Goal: Task Accomplishment & Management: Use online tool/utility

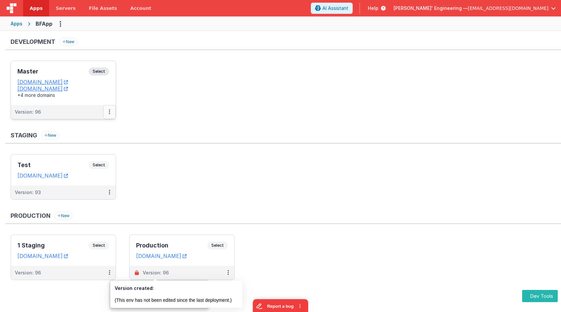
click at [107, 109] on button at bounding box center [109, 112] width 13 height 14
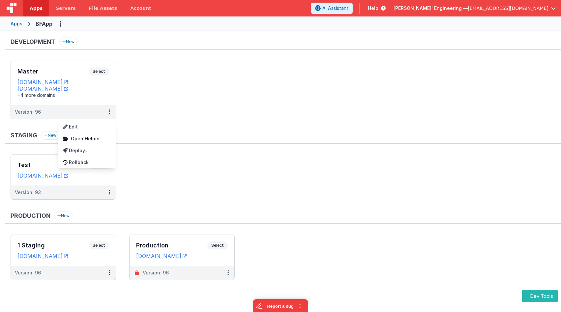
click at [377, 266] on div at bounding box center [280, 156] width 561 height 312
click at [135, 44] on div "Development New" at bounding box center [282, 44] width 555 height 13
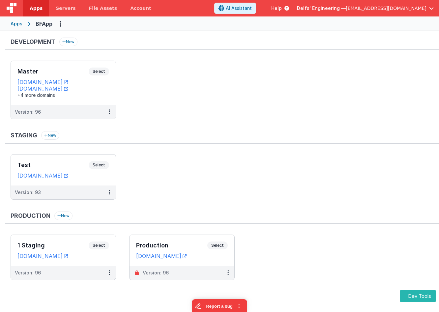
click at [183, 63] on ul "Master Select URLs appdev.fmbetterforms.com c9dev.bfoperations.com +4 more doma…" at bounding box center [225, 93] width 428 height 65
click at [204, 77] on ul "Master Select URLs appdev.fmbetterforms.com c9dev.bfoperations.com +4 more doma…" at bounding box center [225, 93] width 428 height 65
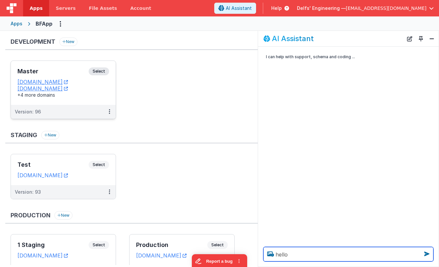
type textarea "hello"
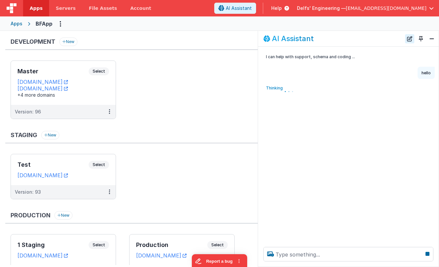
click at [413, 40] on button "New Chat" at bounding box center [409, 38] width 9 height 9
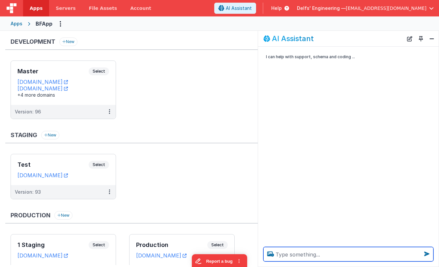
click at [317, 253] on textarea at bounding box center [348, 254] width 170 height 14
type textarea "asdfasdf"
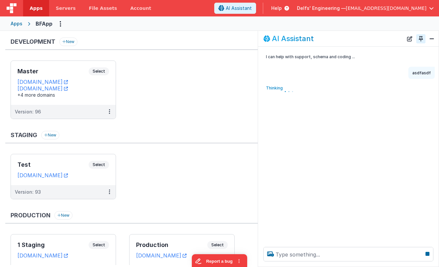
click at [420, 39] on button "Toggle Pin" at bounding box center [420, 38] width 9 height 9
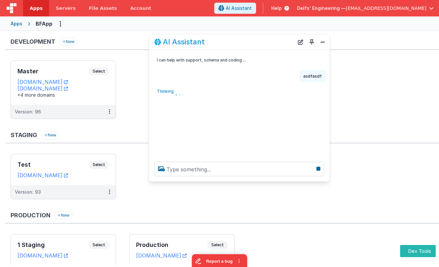
drag, startPoint x: 127, startPoint y: 122, endPoint x: 268, endPoint y: 38, distance: 163.8
click at [271, 40] on div "AI Assistant" at bounding box center [224, 42] width 140 height 8
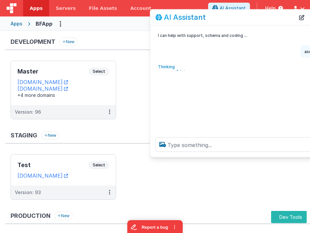
drag, startPoint x: 214, startPoint y: 19, endPoint x: 213, endPoint y: 34, distance: 14.8
click at [214, 21] on div "AI Assistant" at bounding box center [225, 17] width 140 height 8
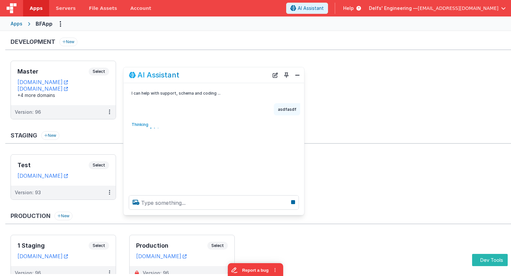
click at [13, 24] on div "Apps" at bounding box center [17, 23] width 12 height 7
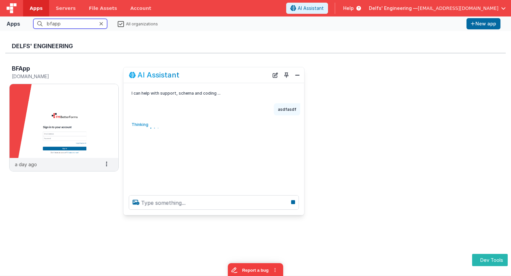
drag, startPoint x: 64, startPoint y: 23, endPoint x: 23, endPoint y: 18, distance: 41.1
click at [23, 19] on fieldset "bfapp All organizations" at bounding box center [243, 24] width 441 height 10
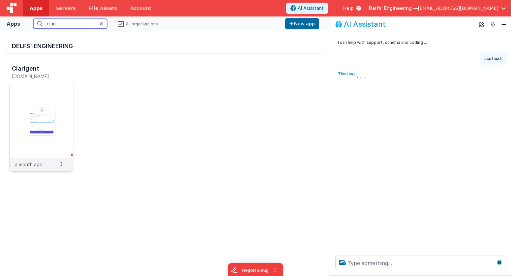
type input "clari"
click at [42, 101] on img at bounding box center [41, 121] width 63 height 74
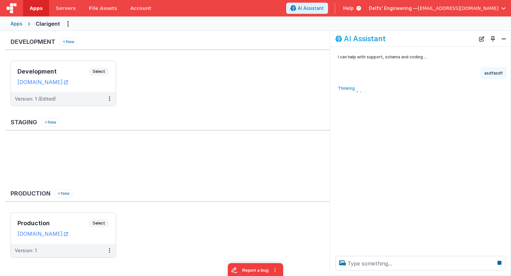
drag, startPoint x: 502, startPoint y: 25, endPoint x: 504, endPoint y: 30, distance: 4.6
click at [502, 25] on div "Apps Clarigent" at bounding box center [255, 23] width 511 height 14
drag, startPoint x: 505, startPoint y: 39, endPoint x: 487, endPoint y: 41, distance: 18.5
click at [505, 39] on button "Close" at bounding box center [503, 38] width 9 height 9
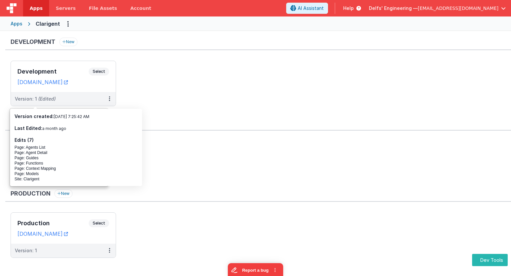
click at [191, 172] on ul at bounding box center [261, 162] width 500 height 43
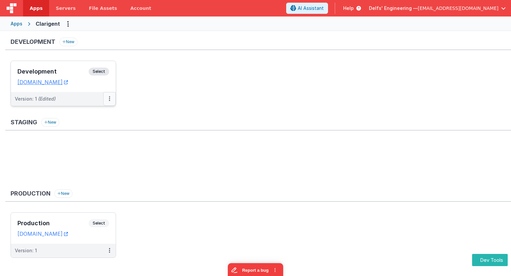
click at [109, 95] on button at bounding box center [109, 99] width 13 height 14
click at [83, 140] on link "Deploy..." at bounding box center [87, 137] width 58 height 12
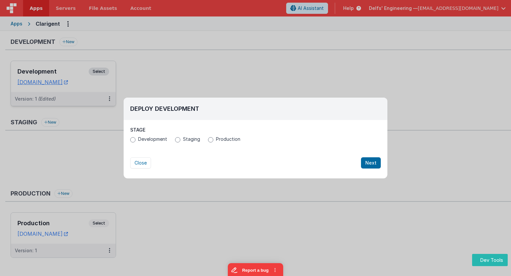
click at [216, 137] on span "Production" at bounding box center [228, 139] width 24 height 7
click at [213, 137] on input "Production" at bounding box center [210, 139] width 5 height 5
radio input "true"
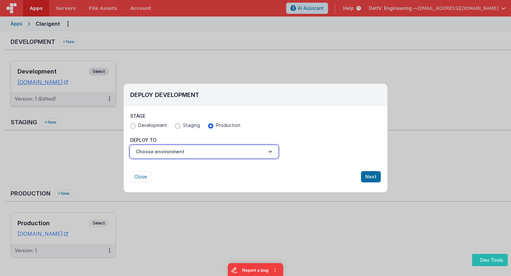
click at [217, 147] on button "Choose environment" at bounding box center [204, 151] width 148 height 13
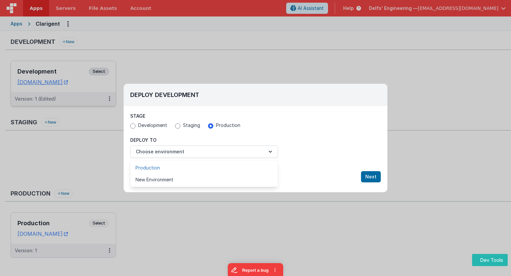
click at [209, 167] on link "Production" at bounding box center [204, 168] width 148 height 12
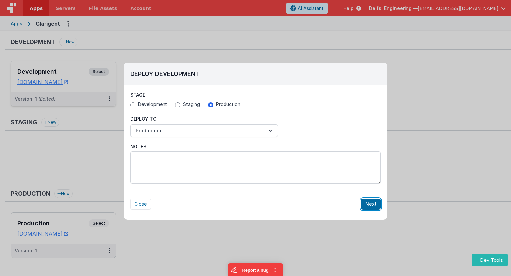
click at [371, 203] on button "Next" at bounding box center [371, 203] width 20 height 11
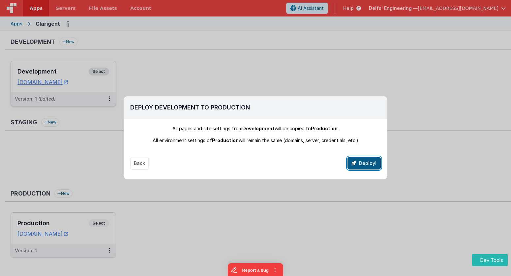
click at [371, 166] on button "Deploy!" at bounding box center [363, 163] width 33 height 13
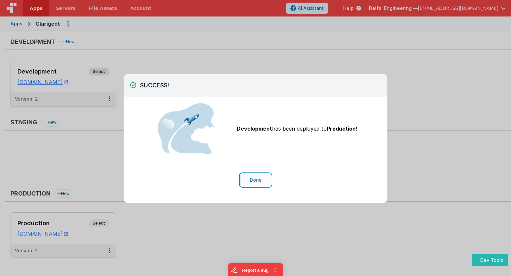
click at [258, 176] on button "Done" at bounding box center [255, 180] width 31 height 13
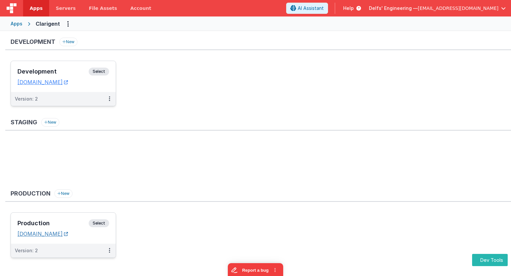
click at [68, 235] on link "clarigent.clientportal.cloud" at bounding box center [42, 233] width 50 height 7
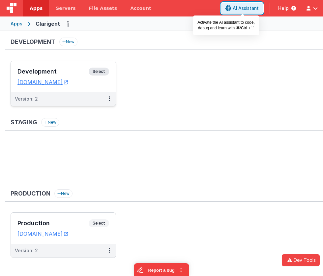
click at [235, 3] on button "AI Assistant" at bounding box center [242, 8] width 42 height 11
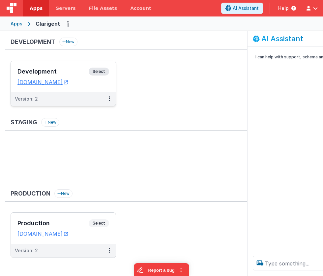
drag, startPoint x: 322, startPoint y: 107, endPoint x: 400, endPoint y: 104, distance: 78.1
click at [323, 104] on html "Dev Tools Apps Servers File Assets Account Some FUTURE Slot AI Assistant Help D…" at bounding box center [161, 138] width 323 height 276
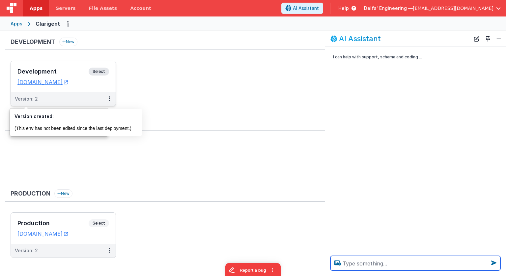
click at [385, 266] on textarea at bounding box center [415, 263] width 170 height 14
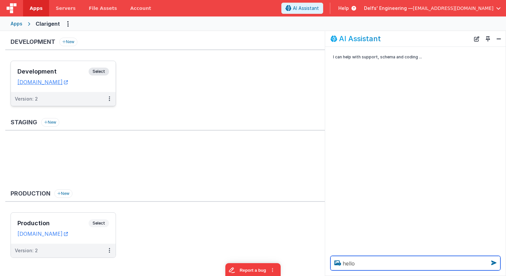
type textarea "hello"
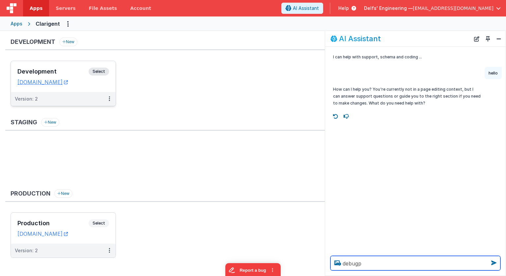
type textarea "debugp"
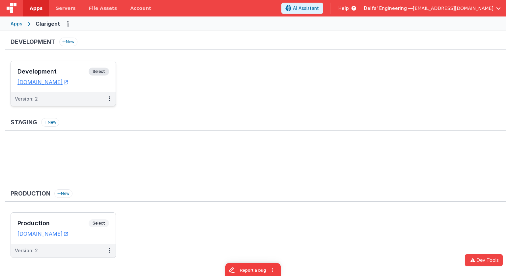
click at [239, 123] on div "Staging New" at bounding box center [255, 124] width 501 height 13
click at [103, 72] on span "Select" at bounding box center [99, 72] width 20 height 8
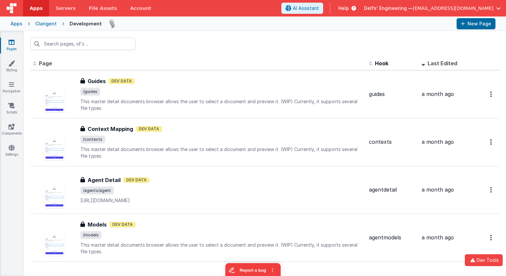
click at [16, 25] on div "Apps" at bounding box center [17, 23] width 12 height 7
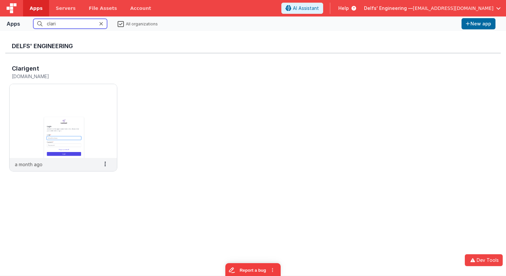
drag, startPoint x: 75, startPoint y: 26, endPoint x: 28, endPoint y: 16, distance: 48.8
click at [28, 16] on div "Apps Servers File Assets Account Some FUTURE Slot AI Assistant Help Delfs' Engi…" at bounding box center [253, 138] width 506 height 276
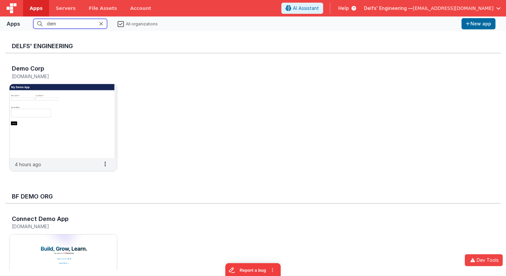
type input "demo"
click at [48, 129] on img at bounding box center [63, 121] width 107 height 74
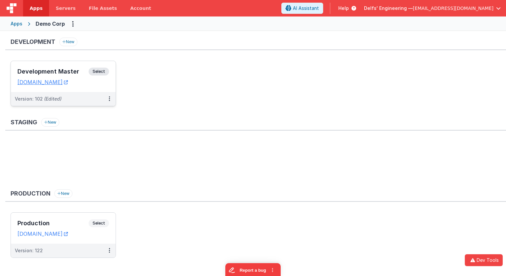
click at [105, 69] on span "Select" at bounding box center [99, 72] width 20 height 8
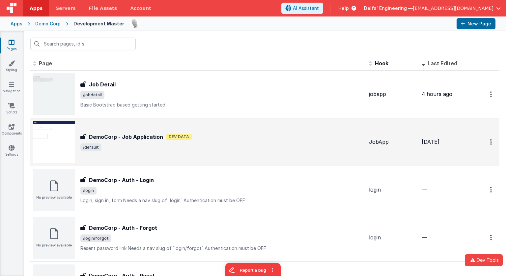
click at [179, 132] on div "DemoCorp - Job Application DemoCorp - Job Application Dev Data /default" at bounding box center [198, 142] width 331 height 42
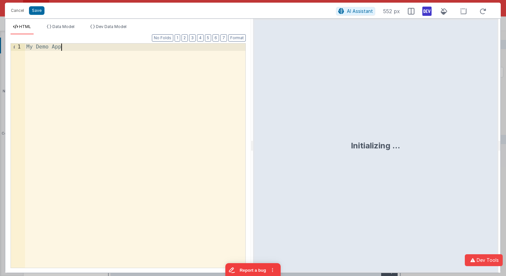
click at [128, 196] on div "My Demo App" at bounding box center [135, 162] width 220 height 238
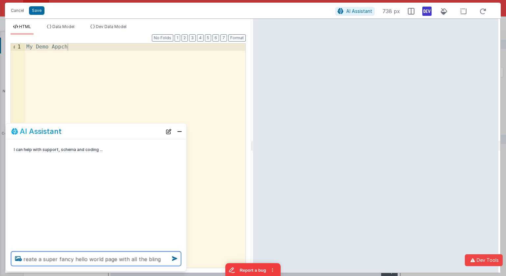
type textarea "reate a super fancy hello world page with all the bling"
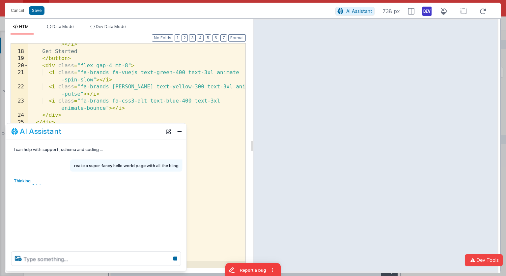
scroll to position [208, 0]
click at [58, 26] on span "Data Model" at bounding box center [63, 26] width 22 height 5
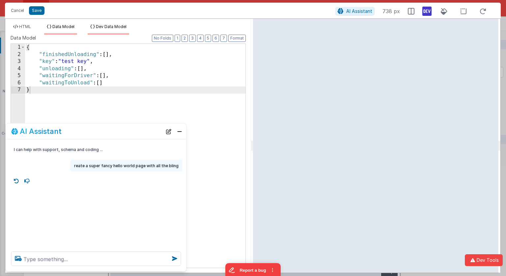
drag, startPoint x: 113, startPoint y: 28, endPoint x: 115, endPoint y: 31, distance: 3.5
click at [113, 28] on span "Dev Data Model" at bounding box center [111, 26] width 31 height 5
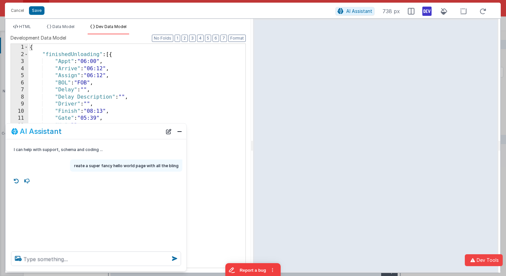
drag, startPoint x: 167, startPoint y: 133, endPoint x: 140, endPoint y: 167, distance: 42.4
click at [166, 133] on button "New Chat" at bounding box center [168, 130] width 9 height 9
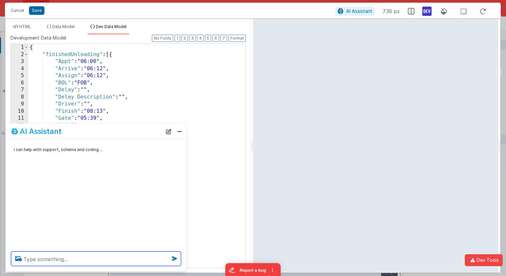
click at [98, 252] on textarea at bounding box center [96, 258] width 170 height 14
type textarea "craete an invoice for a software consultancy"
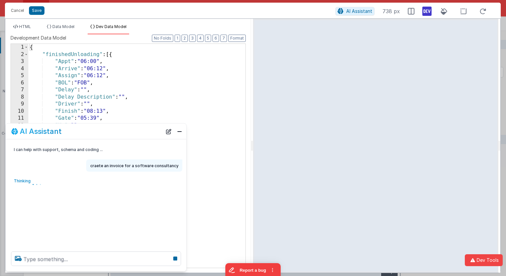
click at [77, 69] on div "{ "finishedUnloading" : [{ "Appt" : "06:00" , "Arrive" : "06:12" , "Assign" : "…" at bounding box center [136, 163] width 217 height 238
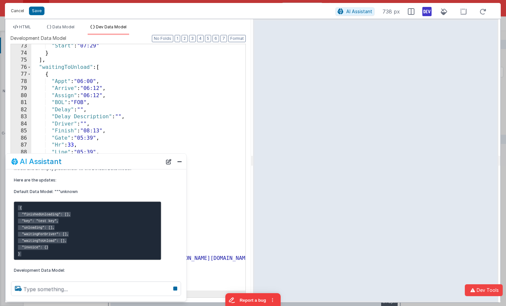
scroll to position [511, 0]
click at [19, 8] on button "Cancel" at bounding box center [18, 10] width 20 height 9
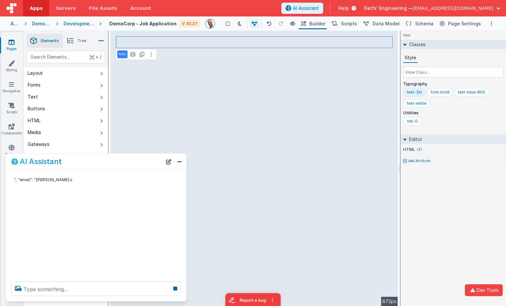
scroll to position [0, 0]
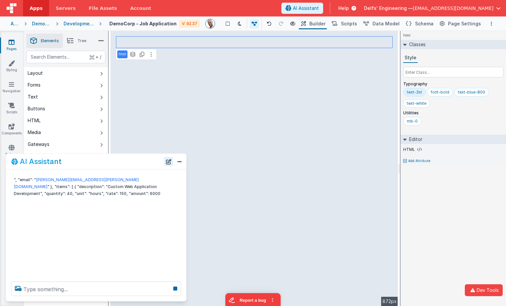
click at [169, 161] on button "New Chat" at bounding box center [168, 161] width 9 height 9
click at [171, 163] on button "New Chat" at bounding box center [168, 161] width 9 height 9
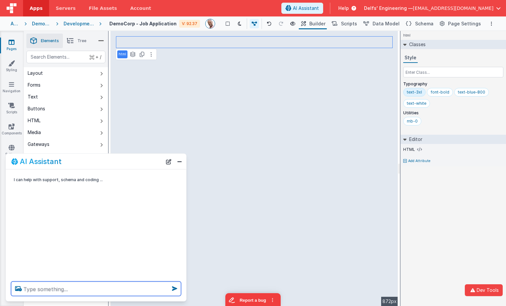
click at [98, 289] on textarea at bounding box center [96, 289] width 170 height 14
type textarea "change the mt demo app to :Charles super duper app:"
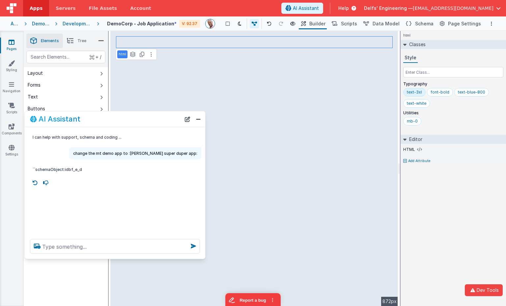
drag, startPoint x: 118, startPoint y: 151, endPoint x: 132, endPoint y: 119, distance: 34.8
click at [131, 119] on div "AI Assistant" at bounding box center [105, 119] width 151 height 8
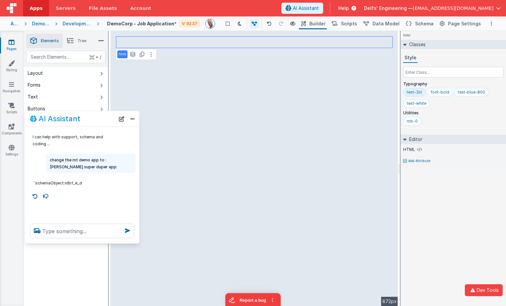
scroll to position [1, 0]
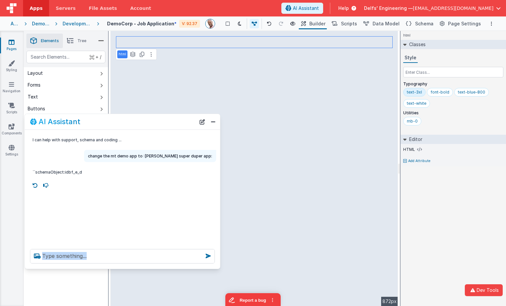
drag, startPoint x: 201, startPoint y: 259, endPoint x: 210, endPoint y: 265, distance: 11.4
click at [210, 265] on div at bounding box center [122, 256] width 195 height 25
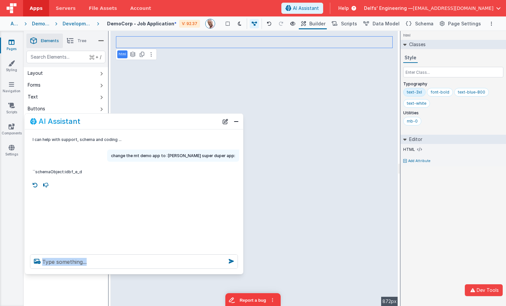
drag, startPoint x: 213, startPoint y: 267, endPoint x: 208, endPoint y: 252, distance: 15.7
click at [227, 266] on div at bounding box center [134, 261] width 218 height 25
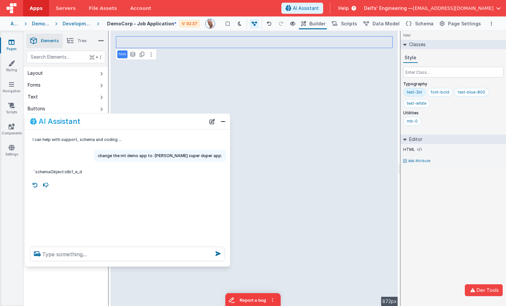
drag, startPoint x: 190, startPoint y: 226, endPoint x: 186, endPoint y: 222, distance: 5.4
click at [189, 226] on div "I can help with support, schema and coding ... change the mt demo app to :Charl…" at bounding box center [127, 185] width 205 height 112
click at [86, 250] on textarea at bounding box center [127, 254] width 195 height 14
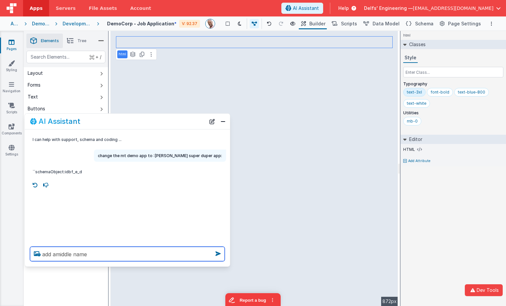
type textarea "add amiddle name"
click at [64, 255] on textarea at bounding box center [127, 254] width 195 height 14
type textarea "add hists the the name fields"
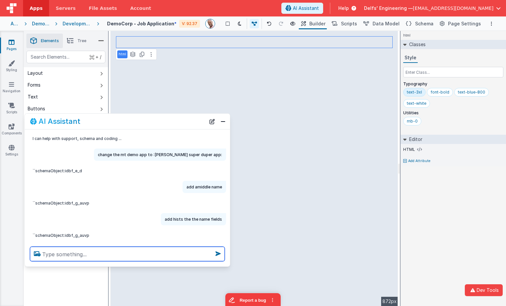
scroll to position [14, 0]
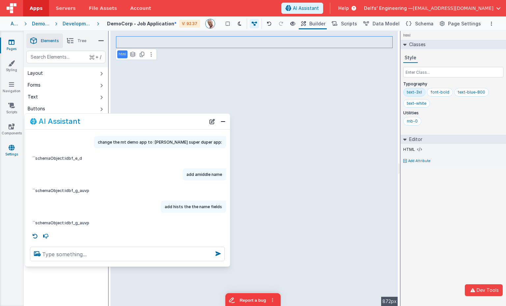
click at [13, 146] on icon at bounding box center [12, 147] width 6 height 7
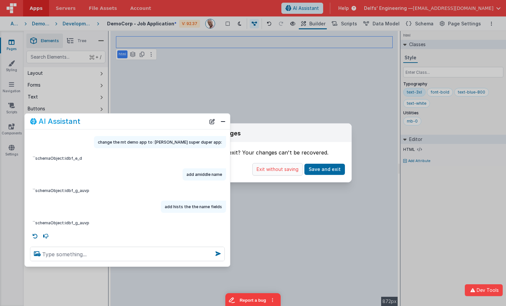
click at [274, 169] on button "Exit without saving" at bounding box center [277, 169] width 50 height 13
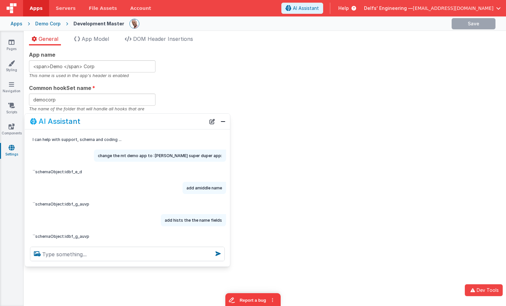
click at [156, 32] on div "General App Model DOM Header Insertions App name <span>Demo </span> Corp This n…" at bounding box center [265, 168] width 482 height 275
click at [157, 34] on div "General App Model DOM Header Insertions App name <span>Demo </span> Corp This n…" at bounding box center [265, 168] width 482 height 275
click at [156, 38] on span "DOM Header Insertions" at bounding box center [163, 39] width 60 height 7
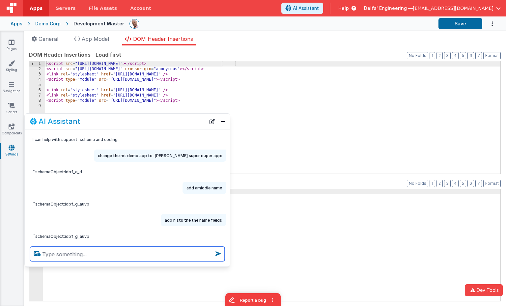
click at [132, 252] on textarea at bounding box center [127, 254] width 195 height 14
type textarea "add support for webawesome"
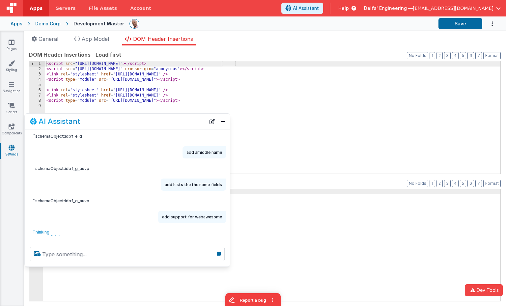
drag, startPoint x: 154, startPoint y: 123, endPoint x: 235, endPoint y: 119, distance: 81.4
click at [267, 112] on section "Pages Styling Navigation Scripts Components Settings General App Model DOM Head…" at bounding box center [253, 168] width 506 height 275
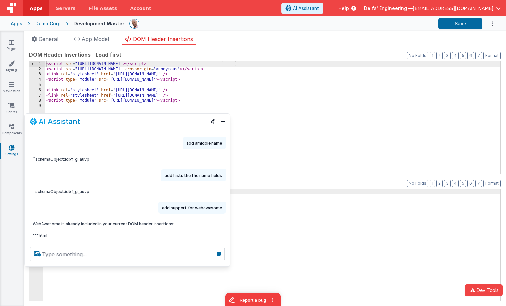
drag, startPoint x: 186, startPoint y: 124, endPoint x: 180, endPoint y: 123, distance: 6.0
click at [181, 124] on div "AI Assistant" at bounding box center [118, 121] width 176 height 8
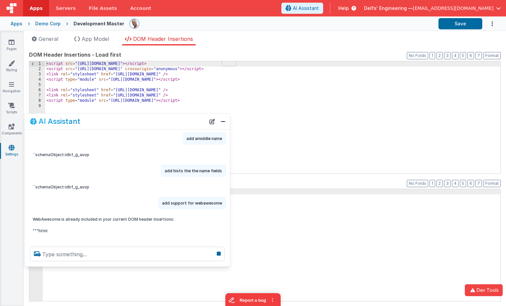
drag, startPoint x: 180, startPoint y: 122, endPoint x: 177, endPoint y: 125, distance: 4.9
click at [177, 125] on div "AI Assistant" at bounding box center [127, 121] width 205 height 15
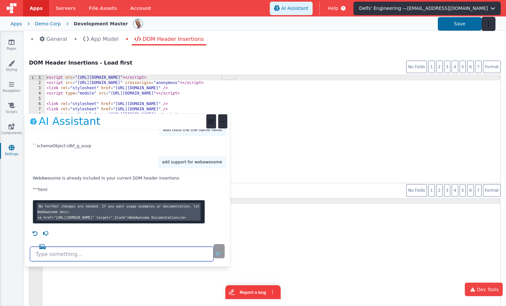
scroll to position [1, 0]
click at [118, 256] on textarea at bounding box center [121, 254] width 183 height 14
click at [175, 120] on div "AI Assistant" at bounding box center [117, 121] width 174 height 13
drag, startPoint x: 179, startPoint y: 119, endPoint x: 214, endPoint y: 108, distance: 36.6
click at [179, 119] on div "AI Assistant" at bounding box center [117, 121] width 174 height 13
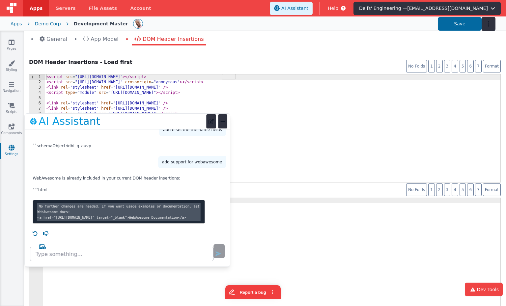
click at [420, 54] on div "App name <span>Demo </span> Corp This name is used in the app's header is enabl…" at bounding box center [265, 179] width 482 height 253
click at [412, 33] on div "General App Model DOM Header Insertions App name <span>Demo </span> Corp This n…" at bounding box center [265, 168] width 482 height 275
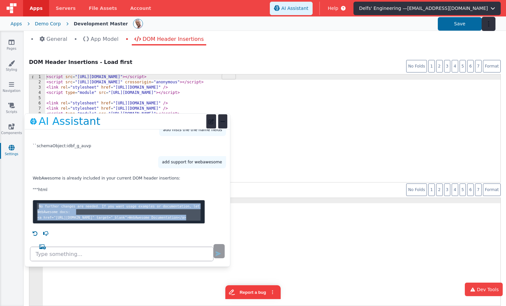
drag, startPoint x: 163, startPoint y: 235, endPoint x: 150, endPoint y: 181, distance: 56.3
click at [150, 181] on div "I can help with support, schema and coding ... change the mt demo app to :Charl…" at bounding box center [127, 183] width 205 height 109
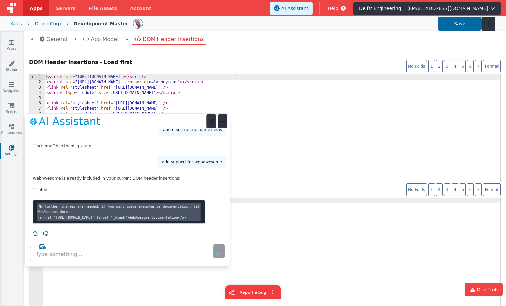
click at [149, 186] on p """"html" at bounding box center [119, 189] width 172 height 7
click at [210, 123] on button "New Chat" at bounding box center [211, 121] width 10 height 14
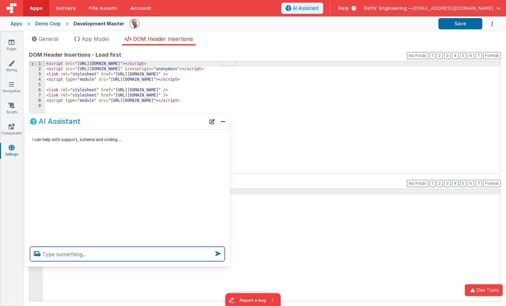
click at [98, 250] on textarea at bounding box center [127, 254] width 195 height 14
type textarea "a"
type textarea "sub web awesome for showleace"
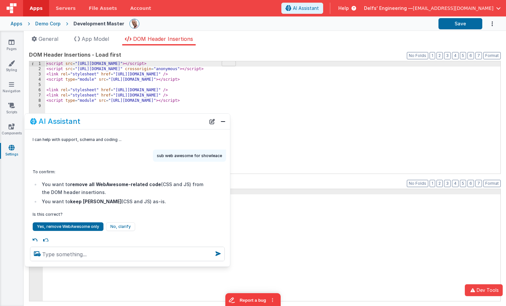
scroll to position [5, 0]
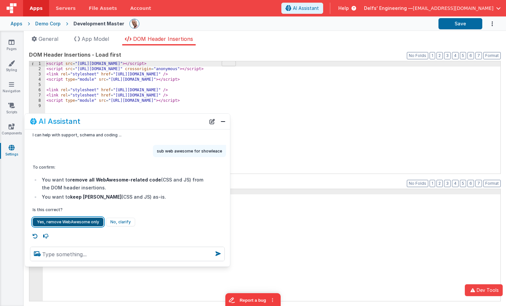
click at [89, 223] on button "Yes, remove WebAwesome only" at bounding box center [68, 222] width 71 height 9
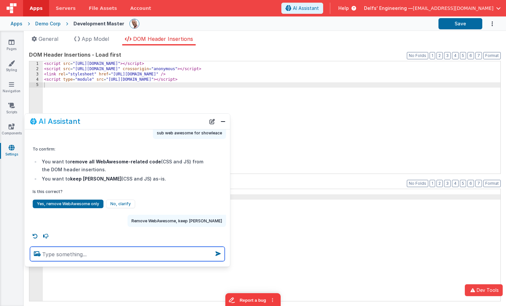
scroll to position [23, 0]
click at [218, 123] on div "AI Assistant" at bounding box center [127, 121] width 205 height 15
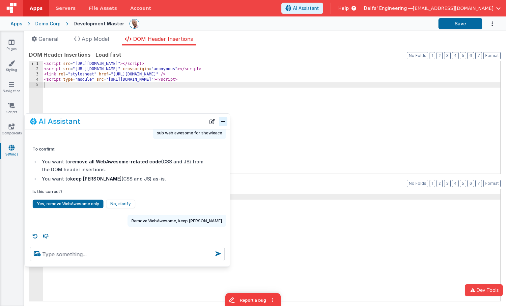
click at [222, 122] on button "Close" at bounding box center [223, 121] width 9 height 9
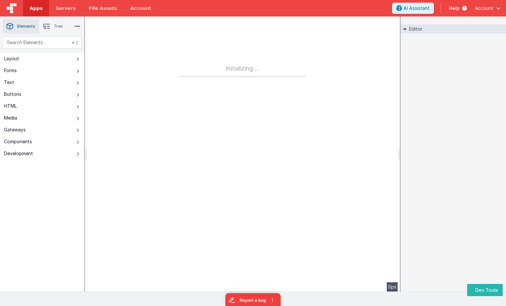
click at [15, 10] on img at bounding box center [12, 8] width 10 height 10
